Goal: Transaction & Acquisition: Obtain resource

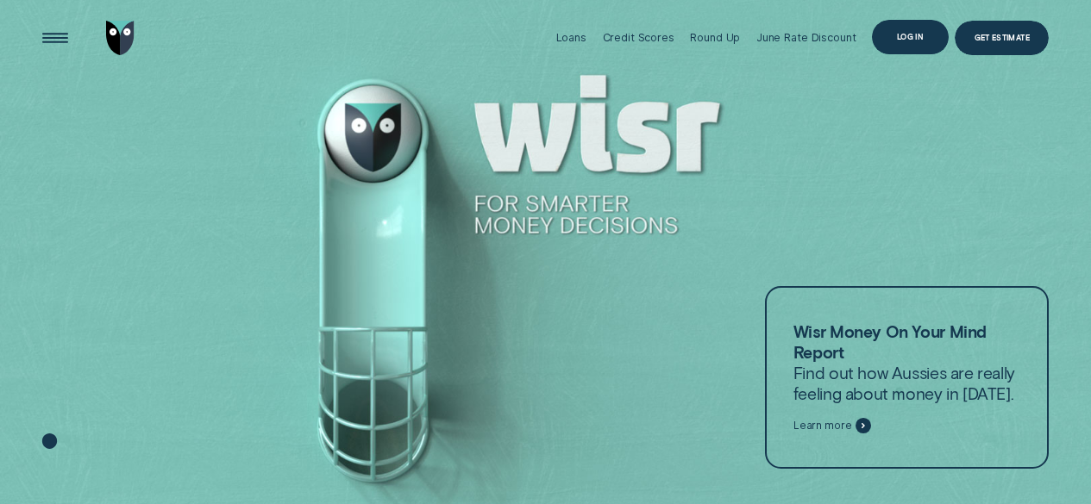
click at [899, 40] on div "Log in" at bounding box center [910, 37] width 27 height 7
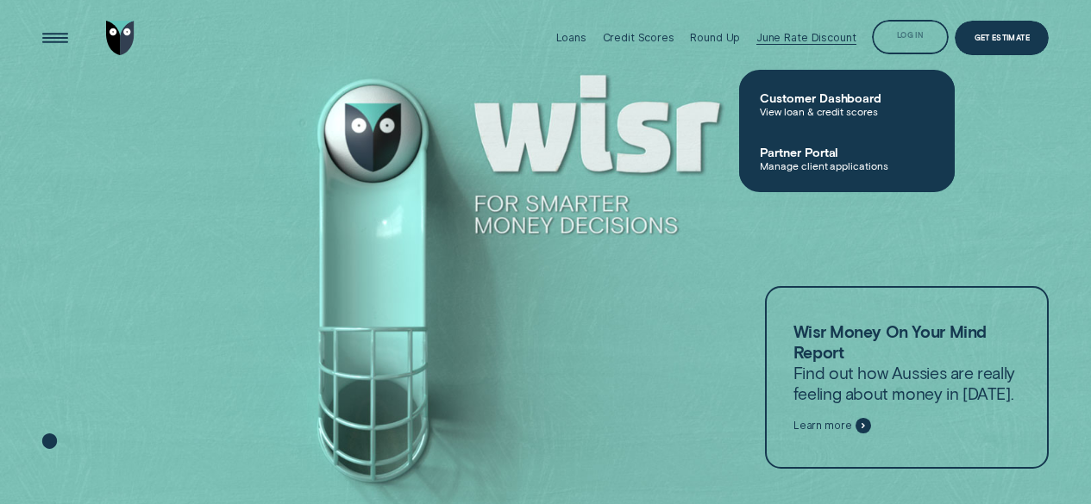
click at [922, 27] on div "Log in" at bounding box center [910, 37] width 77 height 34
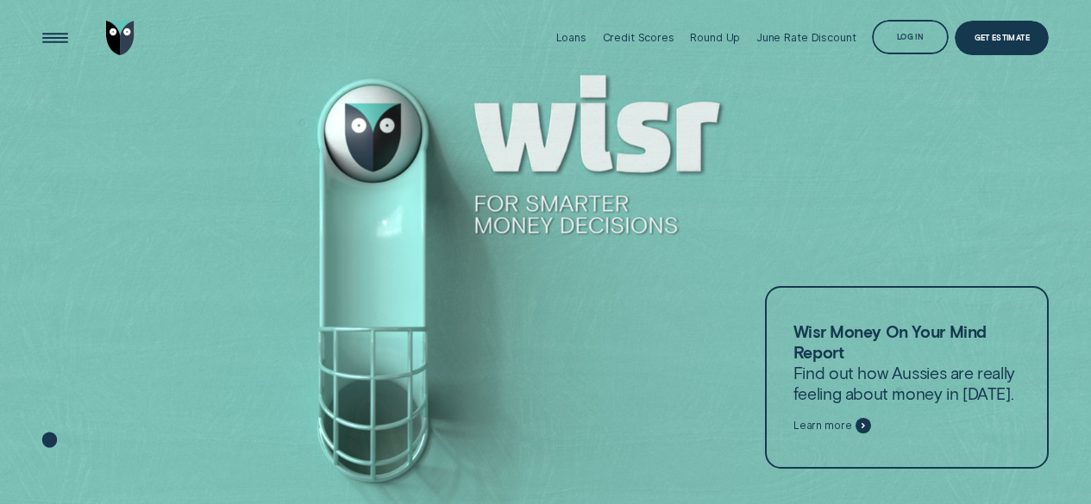
click at [905, 41] on div "Log in" at bounding box center [910, 38] width 27 height 7
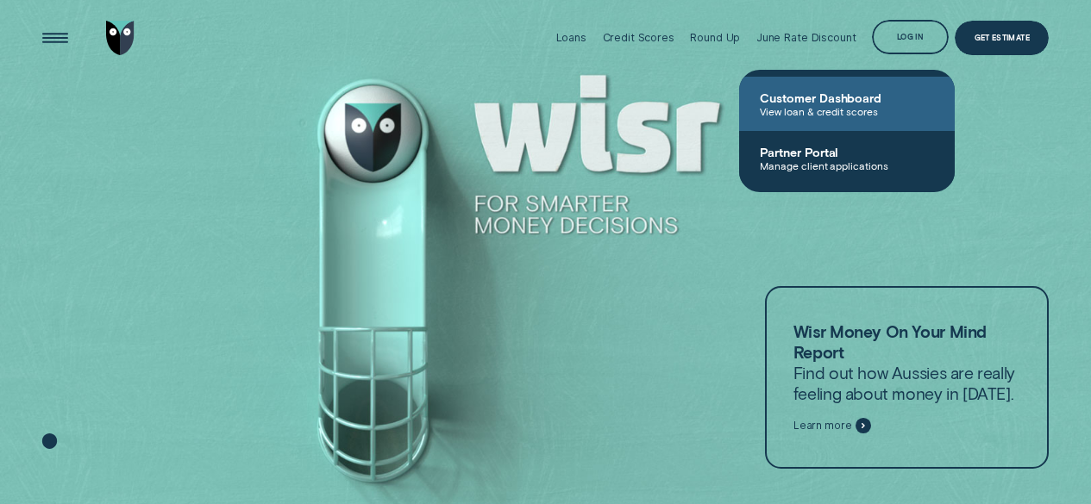
click at [841, 93] on span "Customer Dashboard" at bounding box center [846, 98] width 174 height 15
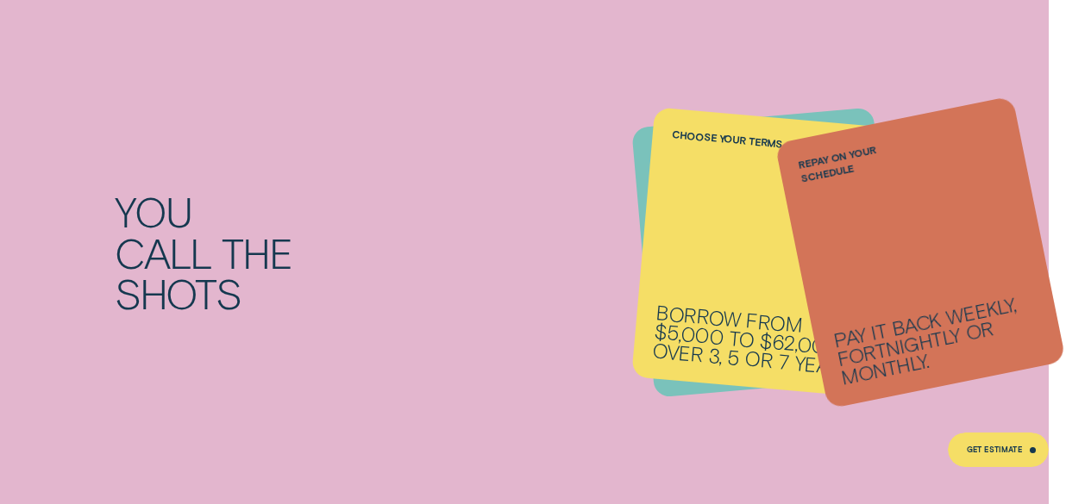
scroll to position [1536, 0]
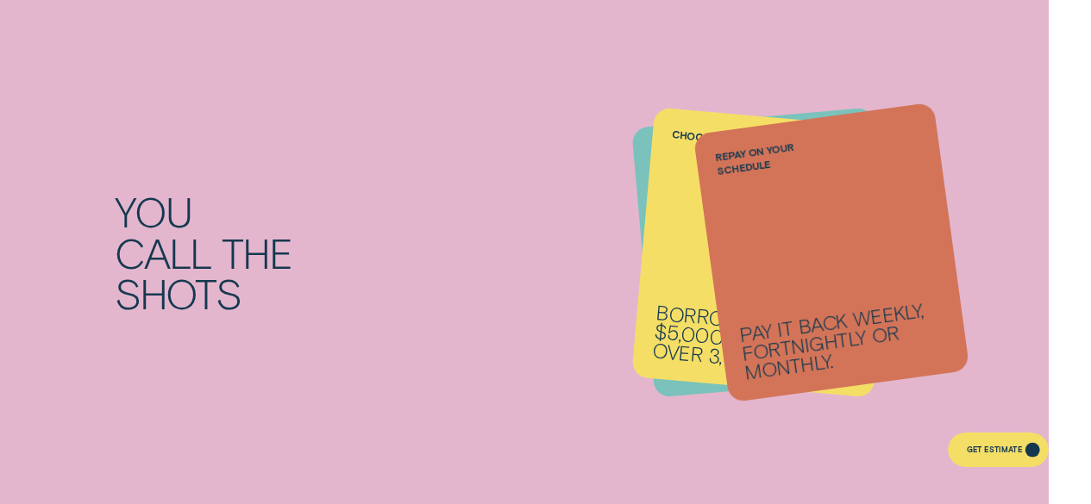
click at [988, 455] on div "Get Estimate" at bounding box center [993, 451] width 55 height 7
